Goal: Task Accomplishment & Management: Complete application form

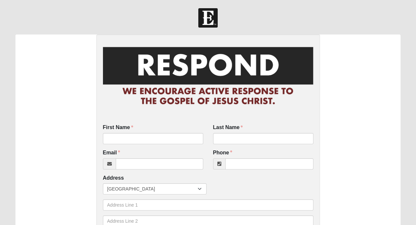
checkbox input "false"
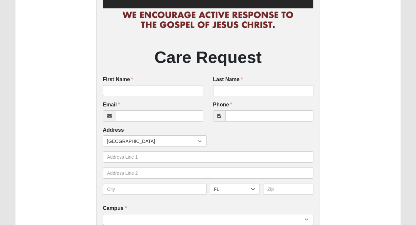
scroll to position [76, 0]
click at [148, 89] on input "First Name" at bounding box center [153, 90] width 100 height 11
type input "[PERSON_NAME]"
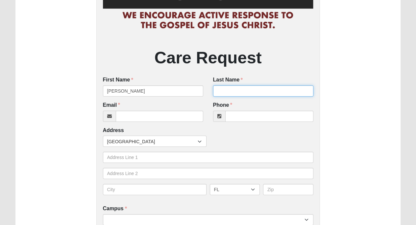
type input "[PERSON_NAME]"
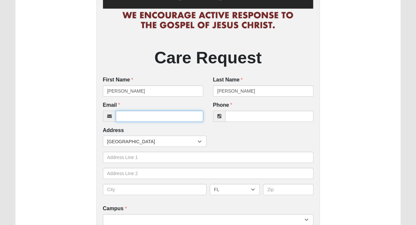
type input "[EMAIL_ADDRESS][DOMAIN_NAME]"
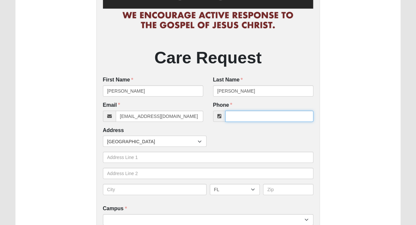
type input "4798770048"
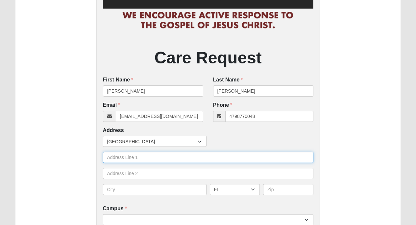
type input "[STREET_ADDRESS][PERSON_NAME]"
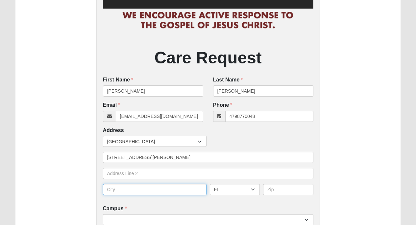
type input "[GEOGRAPHIC_DATA]"
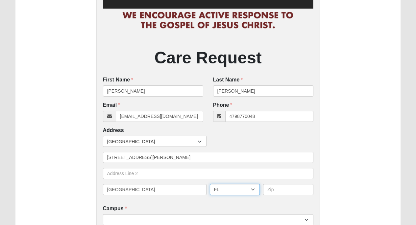
select select "AR"
type input "72712"
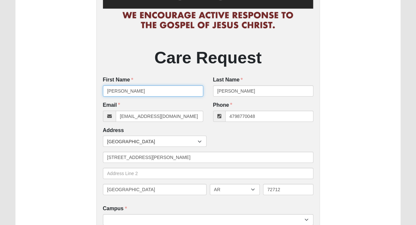
type input "[PHONE_NUMBER]"
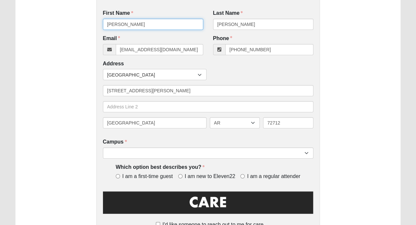
scroll to position [148, 0]
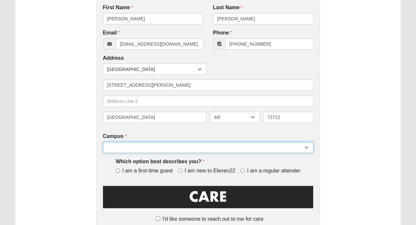
click at [305, 148] on select "Arlington Baymeadows Eleven22 Online [PERSON_NAME][GEOGRAPHIC_DATA] Jesup [GEOG…" at bounding box center [208, 147] width 210 height 11
select select "3"
click at [103, 142] on select "Arlington Baymeadows Eleven22 Online [PERSON_NAME][GEOGRAPHIC_DATA] Jesup [GEOG…" at bounding box center [208, 147] width 210 height 11
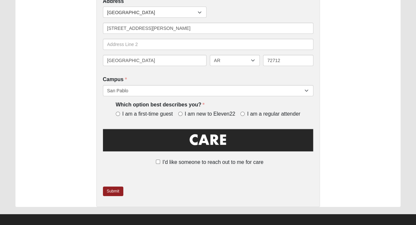
scroll to position [211, 0]
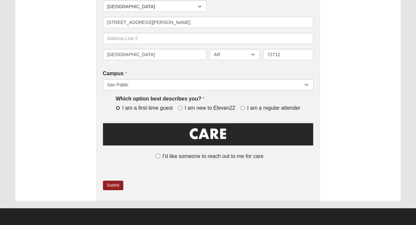
click at [117, 108] on input "I am a first-time guest" at bounding box center [118, 108] width 4 height 4
radio input "true"
click at [158, 156] on input "I'd like someone to reach out to me for care" at bounding box center [158, 156] width 4 height 4
checkbox input "true"
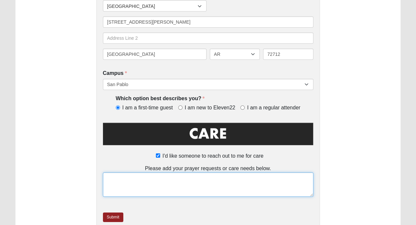
click at [120, 179] on textarea at bounding box center [208, 184] width 210 height 24
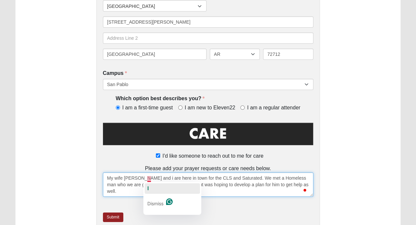
click at [148, 187] on span "I" at bounding box center [148, 188] width 2 height 7
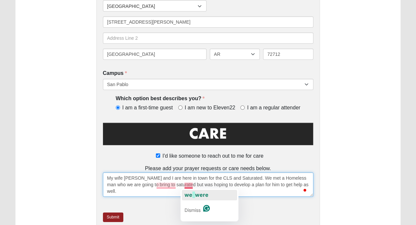
click at [188, 194] on span "we" at bounding box center [188, 195] width 8 height 7
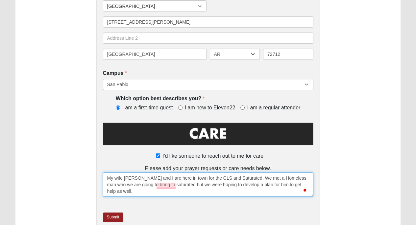
click at [270, 191] on textarea "My wife [PERSON_NAME] and I are here in town for the CLS and Saturated. We met …" at bounding box center [208, 184] width 210 height 24
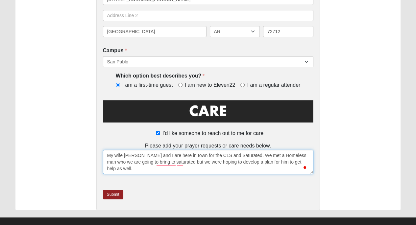
scroll to position [243, 0]
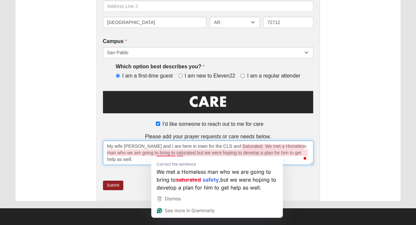
click at [159, 152] on textarea "My wife [PERSON_NAME] and I are here in town for the CLS and Saturated. We met …" at bounding box center [208, 153] width 210 height 24
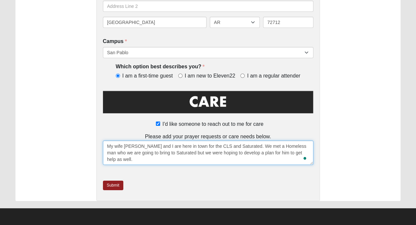
type textarea "My wife [PERSON_NAME] and I are here in town for the CLS and Saturated. We met …"
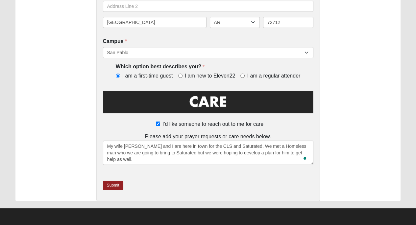
click at [111, 185] on link "Submit" at bounding box center [113, 186] width 20 height 10
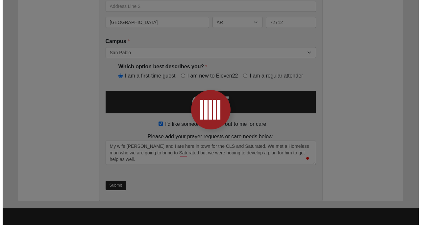
scroll to position [0, 0]
